Goal: Check status: Check status

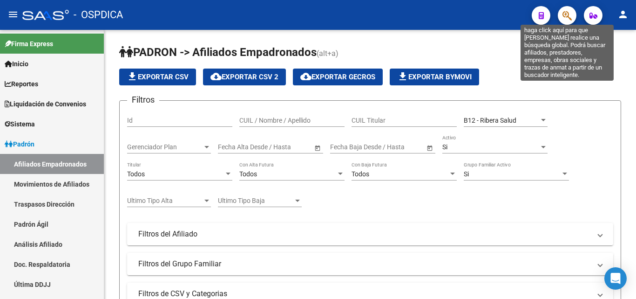
click at [568, 16] on icon "button" at bounding box center [567, 15] width 9 height 11
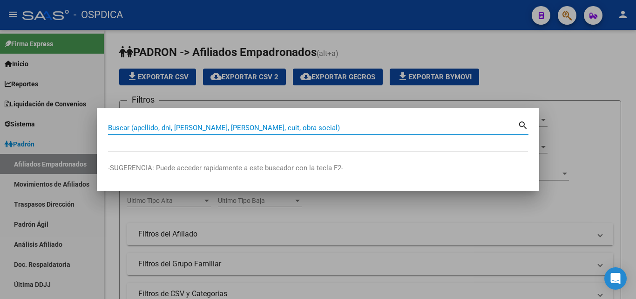
paste input "20405525721"
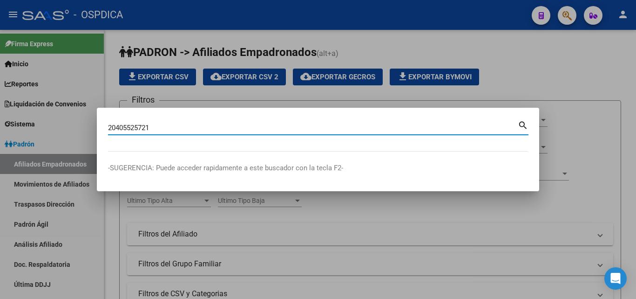
type input "20405525721"
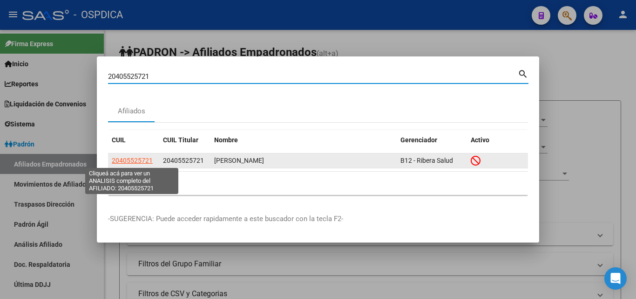
click at [133, 159] on span "20405525721" at bounding box center [132, 160] width 41 height 7
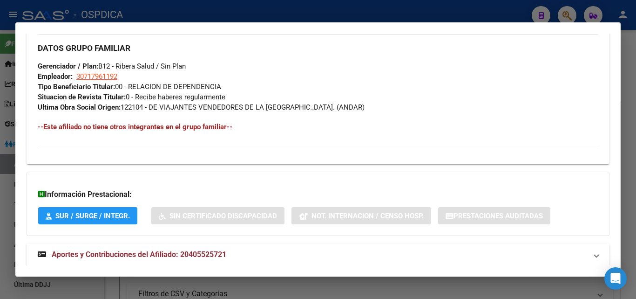
scroll to position [487, 0]
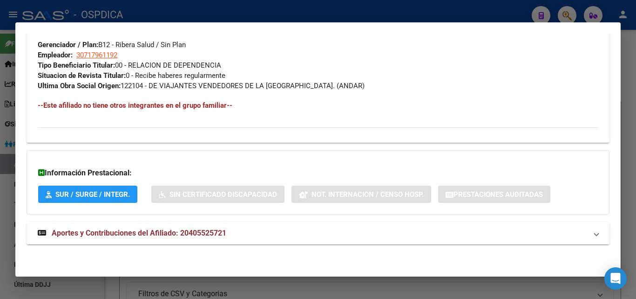
click at [168, 231] on span "Aportes y Contribuciones del Afiliado: 20405525721" at bounding box center [139, 232] width 175 height 9
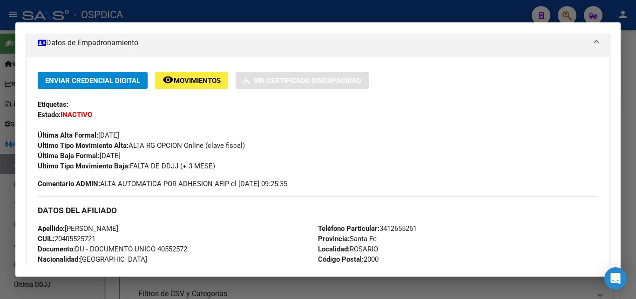
scroll to position [162, 0]
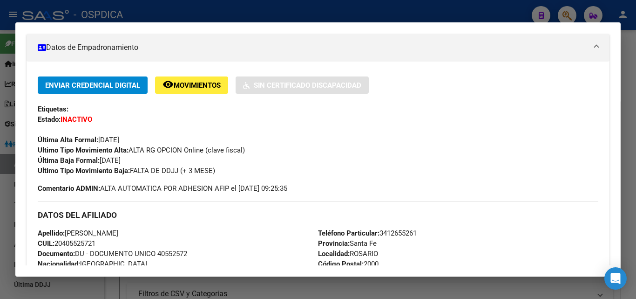
click at [179, 2] on div at bounding box center [318, 149] width 636 height 299
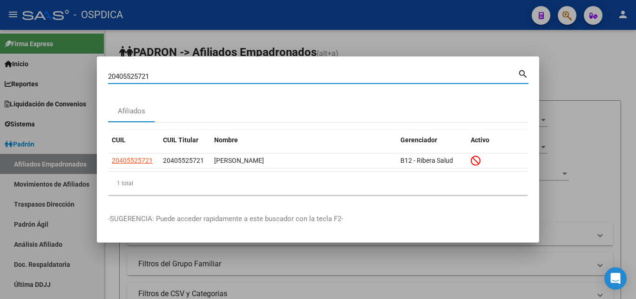
drag, startPoint x: 168, startPoint y: 74, endPoint x: 86, endPoint y: 74, distance: 81.5
click at [86, 74] on div "20405525721 Buscar (apellido, dni, cuil, nro traspaso, cuit, obra social) searc…" at bounding box center [318, 149] width 636 height 299
click at [378, 41] on div at bounding box center [318, 149] width 636 height 299
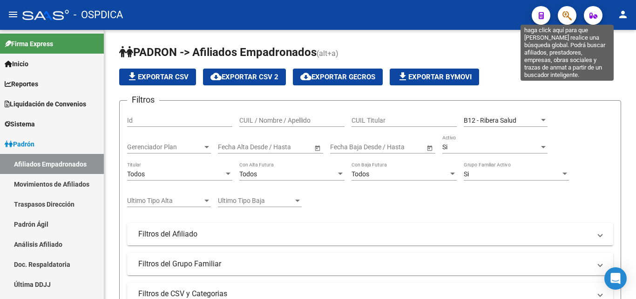
click at [565, 16] on icon "button" at bounding box center [567, 15] width 9 height 11
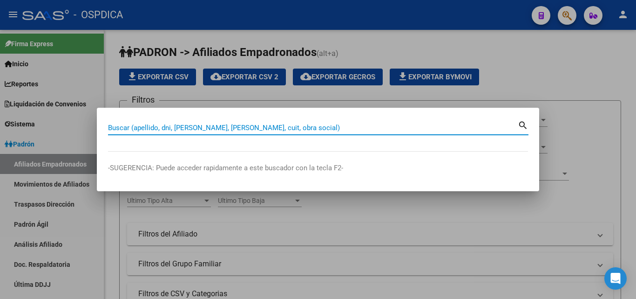
paste input "20319751468"
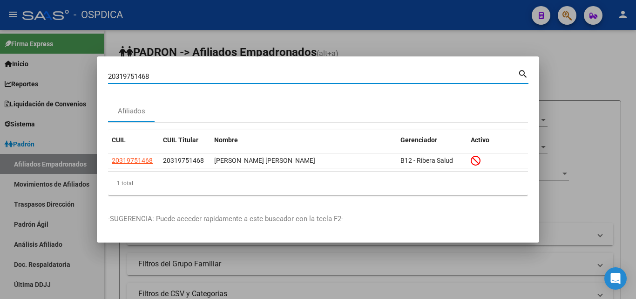
drag, startPoint x: 171, startPoint y: 77, endPoint x: 89, endPoint y: 77, distance: 81.5
click at [89, 77] on div "20319751468 Buscar (apellido, dni, cuil, nro traspaso, cuit, obra social) searc…" at bounding box center [318, 149] width 636 height 299
paste input "81325130"
drag, startPoint x: 239, startPoint y: 78, endPoint x: 107, endPoint y: 75, distance: 131.4
click at [107, 75] on mat-dialog-content "20381325130 Buscar (apellido, dni, cuil, nro traspaso, cuit, obra social) searc…" at bounding box center [318, 135] width 443 height 135
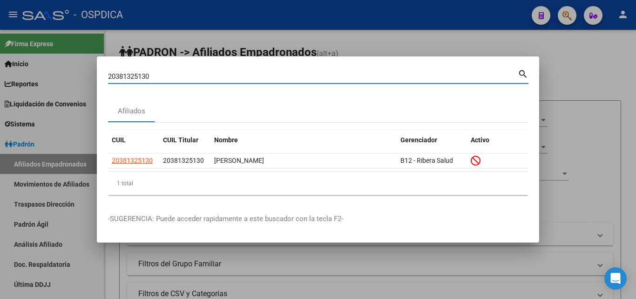
paste input "3381359204"
drag, startPoint x: 183, startPoint y: 75, endPoint x: 75, endPoint y: 75, distance: 108.1
click at [75, 75] on div "23381359204 Buscar (apellido, dni, cuil, nro traspaso, cuit, obra social) searc…" at bounding box center [318, 149] width 636 height 299
paste input "0408915962"
drag, startPoint x: 182, startPoint y: 73, endPoint x: 92, endPoint y: 77, distance: 90.5
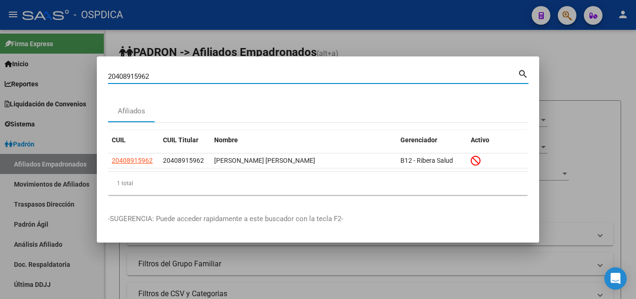
click at [92, 77] on div "20408915962 Buscar (apellido, dni, cuil, nro traspaso, cuit, obra social) searc…" at bounding box center [318, 149] width 636 height 299
paste input "47663814"
drag, startPoint x: 206, startPoint y: 75, endPoint x: 102, endPoint y: 82, distance: 103.6
click at [102, 82] on mat-dialog-content "20447663814 Buscar (apellido, dni, cuil, [PERSON_NAME], cuit, obra social) sear…" at bounding box center [318, 135] width 443 height 135
paste input "67617673"
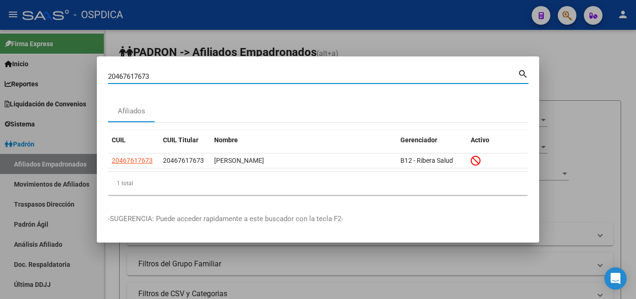
drag, startPoint x: 186, startPoint y: 75, endPoint x: 103, endPoint y: 75, distance: 82.9
click at [103, 75] on mat-dialog-content "20467617673 Buscar (apellido, dni, cuil, nro traspaso, cuit, obra social) searc…" at bounding box center [318, 135] width 443 height 135
paste input "168080795"
drag, startPoint x: 188, startPoint y: 75, endPoint x: 95, endPoint y: 75, distance: 92.7
click at [95, 75] on div "20168080795 Buscar (apellido, dni, cuil, nro traspaso, cuit, obra social) searc…" at bounding box center [318, 149] width 636 height 299
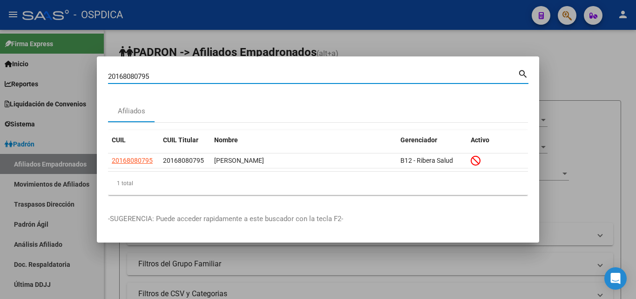
paste input "398183828"
type input "20398183828"
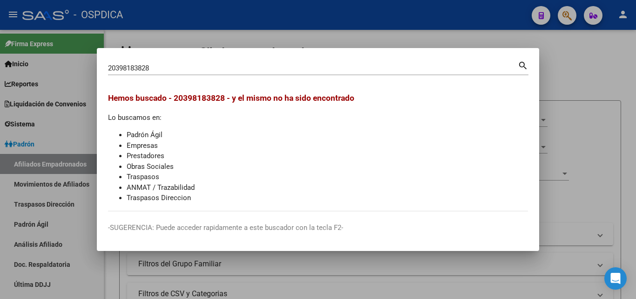
click at [455, 36] on div at bounding box center [318, 149] width 636 height 299
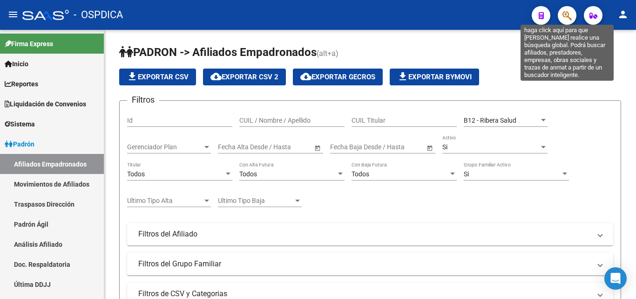
click at [566, 16] on icon "button" at bounding box center [567, 15] width 9 height 11
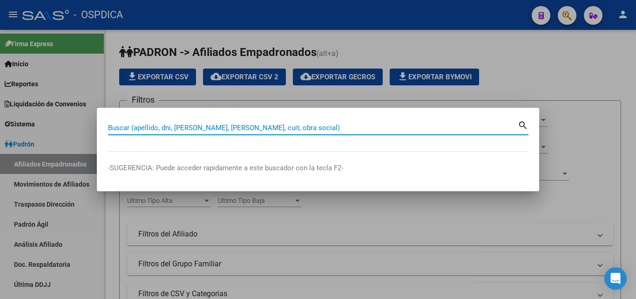
paste input "20398183828"
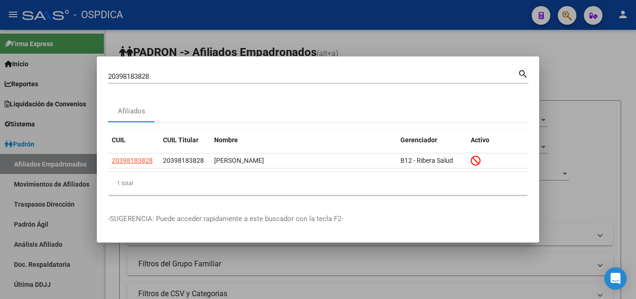
drag, startPoint x: 194, startPoint y: 71, endPoint x: 92, endPoint y: 71, distance: 102.0
click at [92, 71] on div "20398183828 Buscar (apellido, dni, cuil, nro traspaso, cuit, obra social) searc…" at bounding box center [318, 149] width 636 height 299
drag, startPoint x: 167, startPoint y: 76, endPoint x: 92, endPoint y: 86, distance: 75.6
click at [84, 75] on div "20398183828 Buscar (apellido, dni, cuil, nro traspaso, cuit, obra social) searc…" at bounding box center [318, 149] width 636 height 299
paste input "182758990"
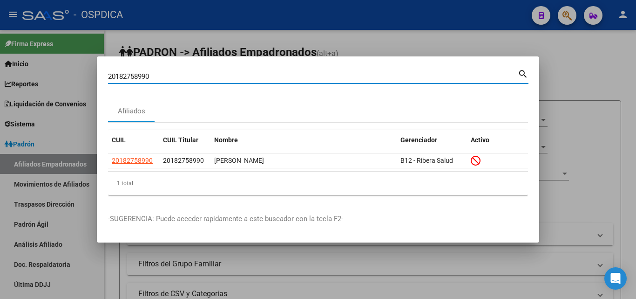
drag, startPoint x: 191, startPoint y: 78, endPoint x: 100, endPoint y: 76, distance: 90.9
click at [100, 76] on mat-dialog-content "20182758990 Buscar (apellido, dni, cuil, [PERSON_NAME], cuit, obra social) sear…" at bounding box center [318, 135] width 443 height 135
paste input "315376069"
drag, startPoint x: 207, startPoint y: 75, endPoint x: 96, endPoint y: 81, distance: 111.0
click at [96, 81] on div "20315376069 Buscar (apellido, dni, cuil, nro traspaso, cuit, obra social) searc…" at bounding box center [318, 149] width 636 height 299
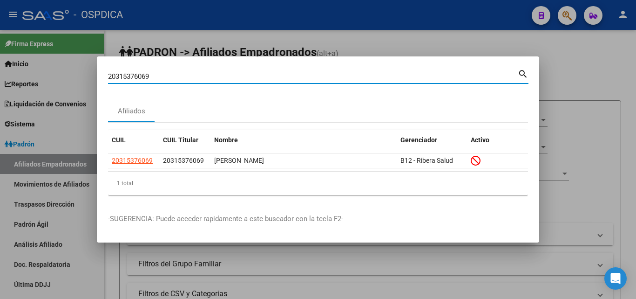
paste input "174492477"
drag, startPoint x: 170, startPoint y: 76, endPoint x: 102, endPoint y: 80, distance: 68.1
click at [102, 80] on mat-dialog-content "20174492477 Buscar (apellido, dni, cuil, [PERSON_NAME], cuit, obra social) sear…" at bounding box center [318, 135] width 443 height 135
paste input "30362678"
drag, startPoint x: 167, startPoint y: 77, endPoint x: 102, endPoint y: 77, distance: 65.2
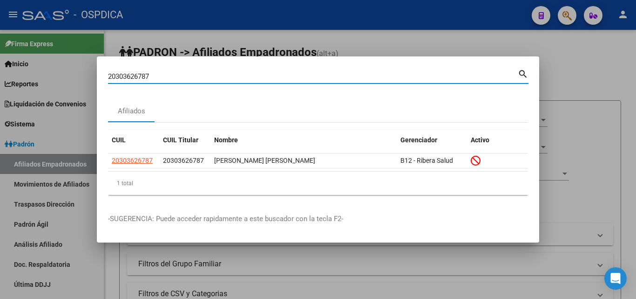
click at [102, 77] on mat-dialog-content "20303626787 Buscar (apellido, dni, cuil, nro traspaso, cuit, obra social) searc…" at bounding box center [318, 135] width 443 height 135
paste input "41454272"
drag, startPoint x: 197, startPoint y: 76, endPoint x: 104, endPoint y: 74, distance: 92.7
click at [104, 74] on mat-dialog-content "20341454272 Buscar (apellido, dni, cuil, [PERSON_NAME], cuit, obra social) sear…" at bounding box center [318, 135] width 443 height 135
paste input "13905625"
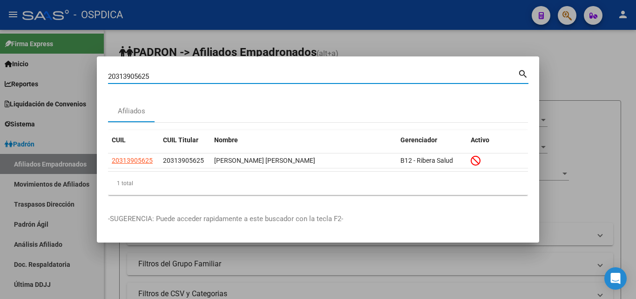
drag, startPoint x: 169, startPoint y: 77, endPoint x: 104, endPoint y: 76, distance: 64.8
click at [104, 76] on mat-dialog-content "20313905625 Buscar (apellido, dni, cuil, nro traspaso, cuit, obra social) searc…" at bounding box center [318, 135] width 443 height 135
paste input "3473327139"
drag, startPoint x: 196, startPoint y: 77, endPoint x: 87, endPoint y: 74, distance: 109.5
click at [87, 74] on div "23473327139 Buscar (apellido, dni, cuil, nro traspaso, cuit, obra social) searc…" at bounding box center [318, 149] width 636 height 299
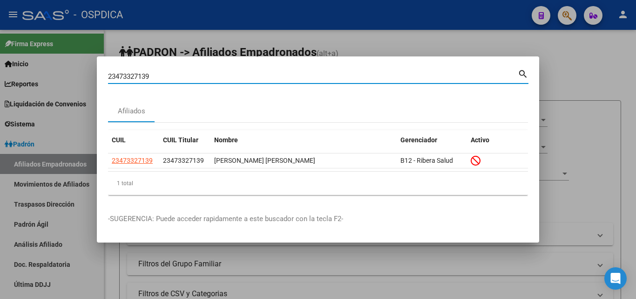
paste input "0317576375"
drag, startPoint x: 173, startPoint y: 77, endPoint x: 106, endPoint y: 76, distance: 67.1
click at [106, 76] on mat-dialog-content "20317576375 Buscar (apellido, dni, cuil, [PERSON_NAME], cuit, obra social) sear…" at bounding box center [318, 135] width 443 height 135
paste input "83750203"
type input "20383750203"
